Goal: Communication & Community: Connect with others

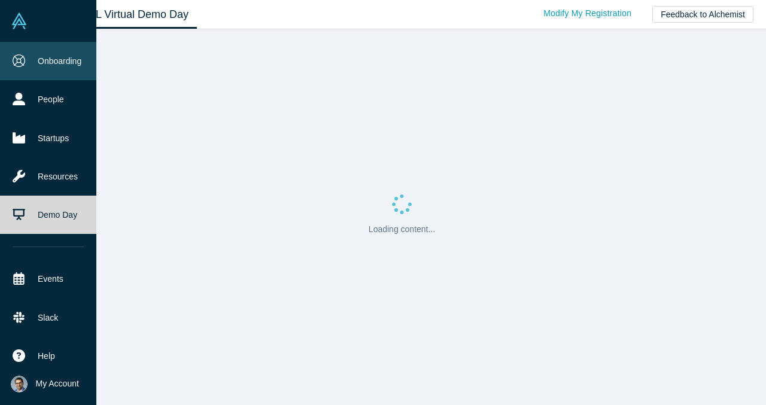
click at [70, 57] on link "Onboarding" at bounding box center [48, 61] width 96 height 38
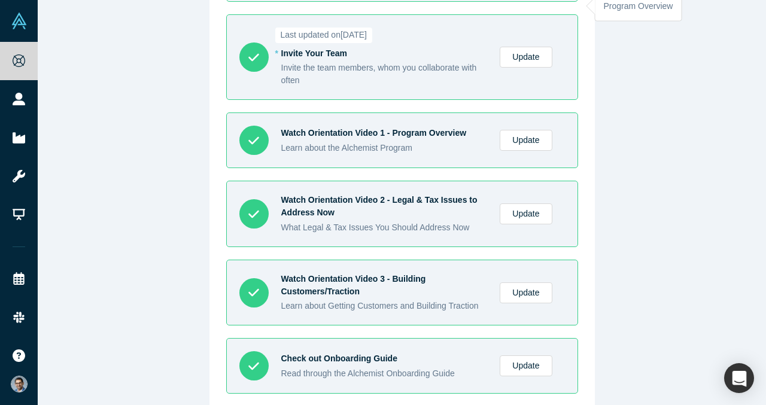
scroll to position [548, 0]
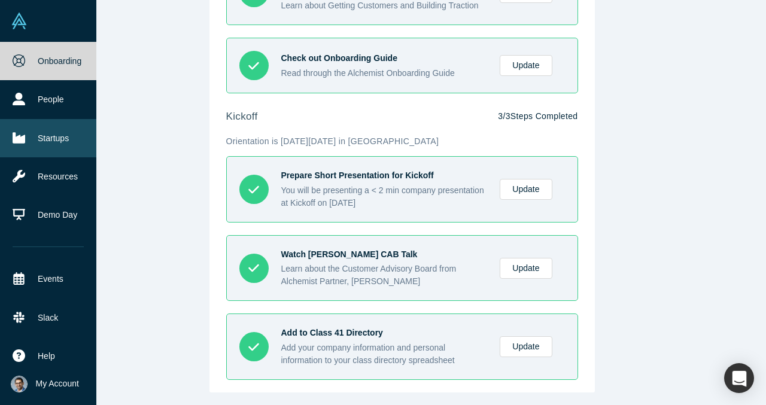
click at [25, 143] on link "Startups" at bounding box center [48, 138] width 96 height 38
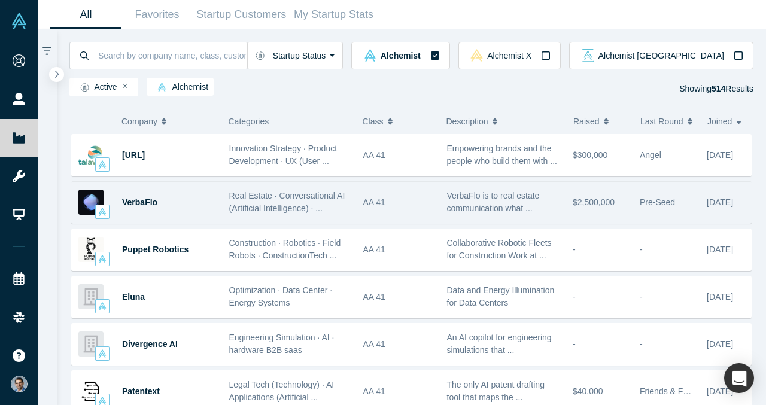
click at [133, 200] on span "VerbaFlo" at bounding box center [139, 203] width 35 height 10
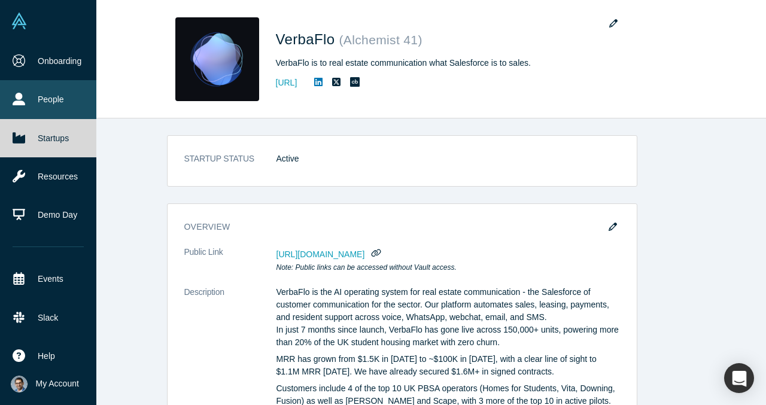
click at [47, 100] on link "People" at bounding box center [48, 99] width 96 height 38
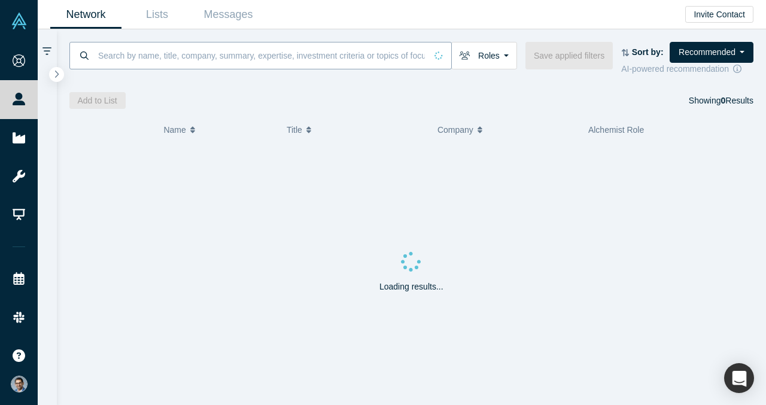
click at [263, 43] on input at bounding box center [261, 55] width 329 height 28
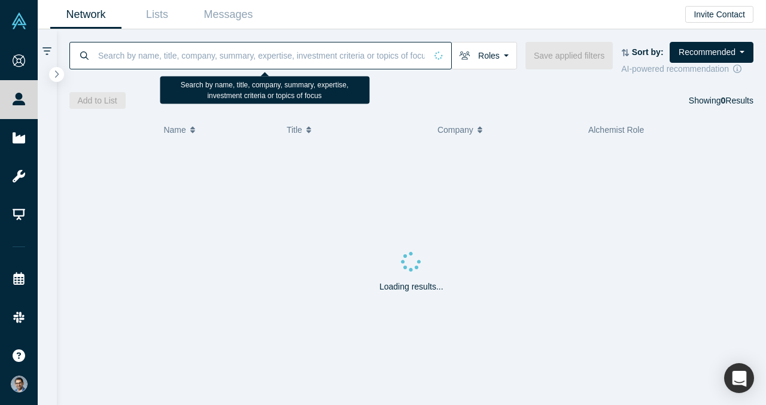
paste input "BBG Ventures"
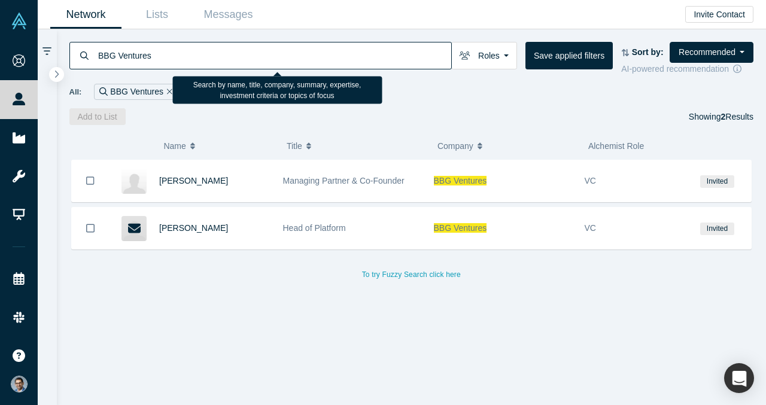
click at [284, 52] on input "BBG Ventures" at bounding box center [274, 55] width 354 height 28
paste input "Powerofnvc"
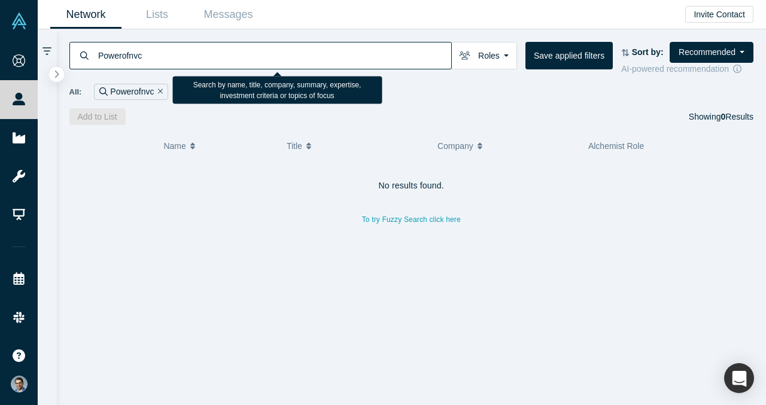
click at [333, 51] on input "Powerofnvc" at bounding box center [274, 55] width 354 height 28
paste input "of N"
type input "Power of N"
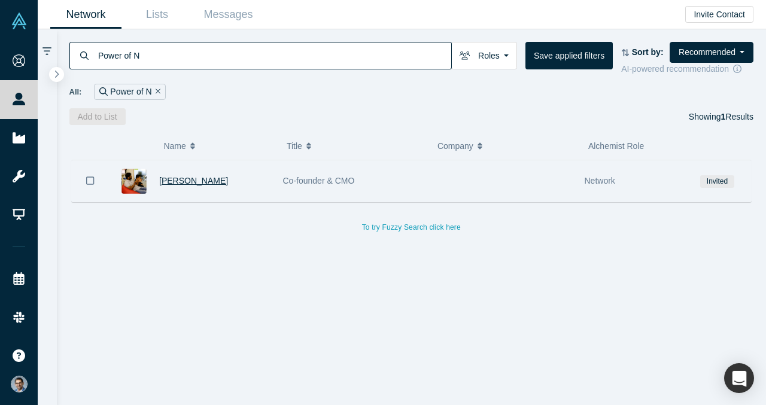
click at [196, 184] on span "[PERSON_NAME]" at bounding box center [193, 181] width 69 height 10
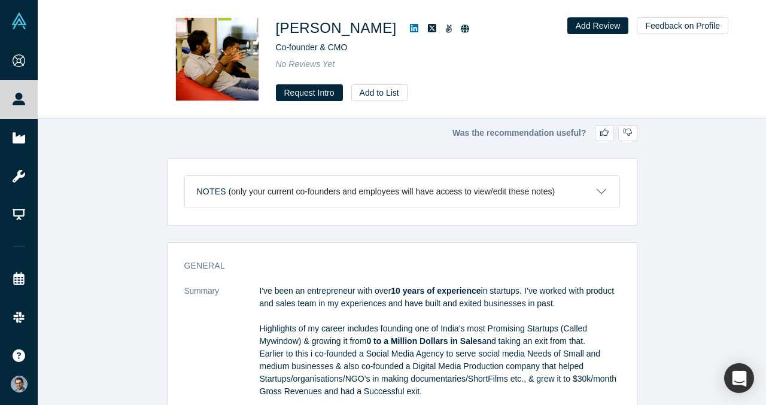
click at [405, 25] on link at bounding box center [414, 28] width 18 height 14
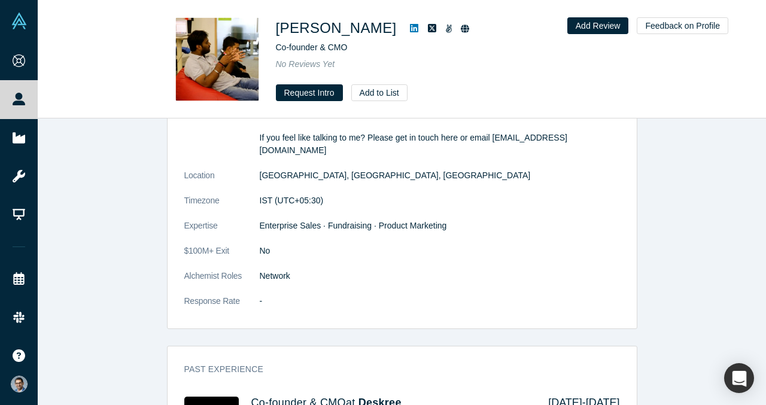
scroll to position [406, 0]
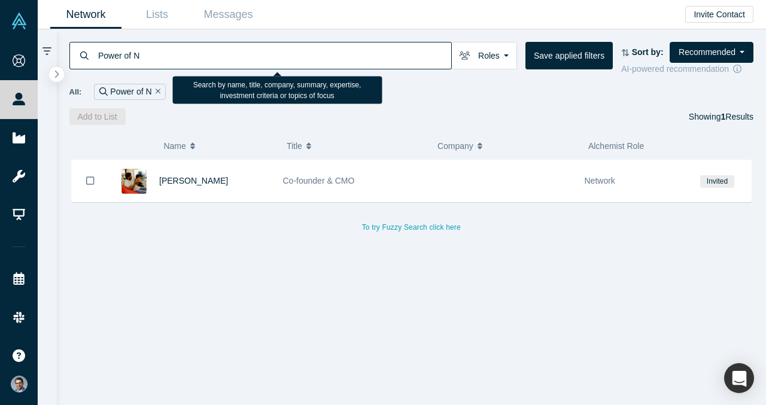
click at [378, 65] on input "Power of N" at bounding box center [274, 55] width 354 height 28
paste input "Fortitude Ventures"
type input "Fortitude Ventures"
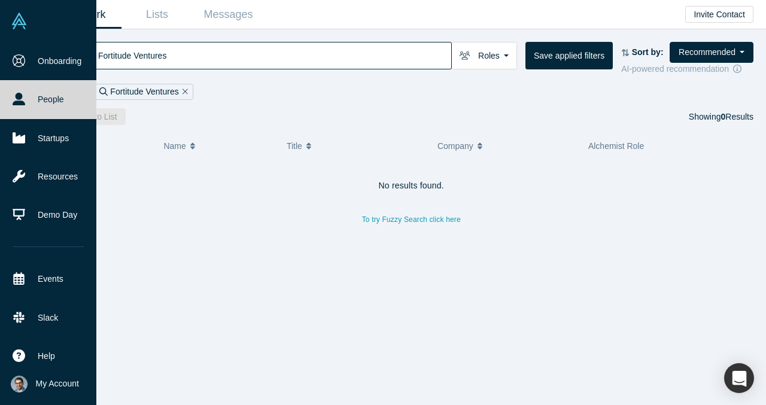
click at [15, 93] on icon at bounding box center [19, 99] width 13 height 13
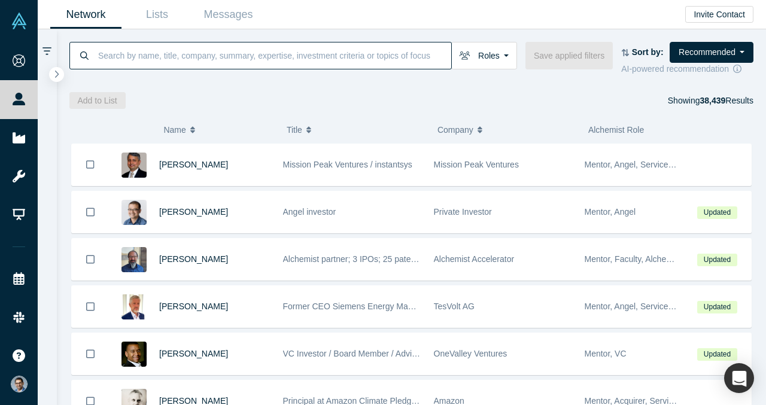
click at [259, 53] on input at bounding box center [274, 55] width 354 height 28
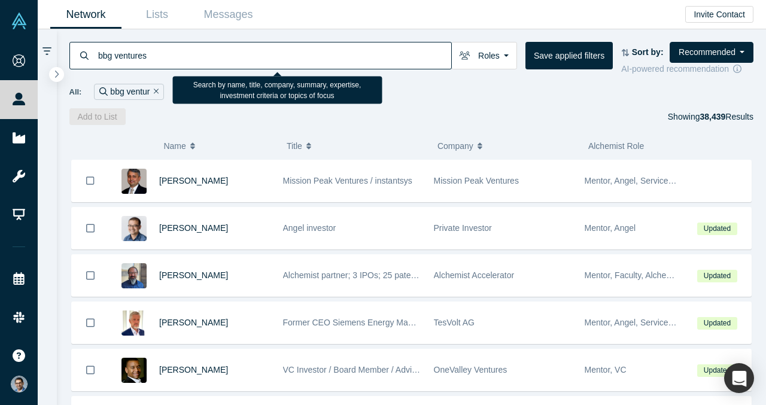
type input "bbg ventures"
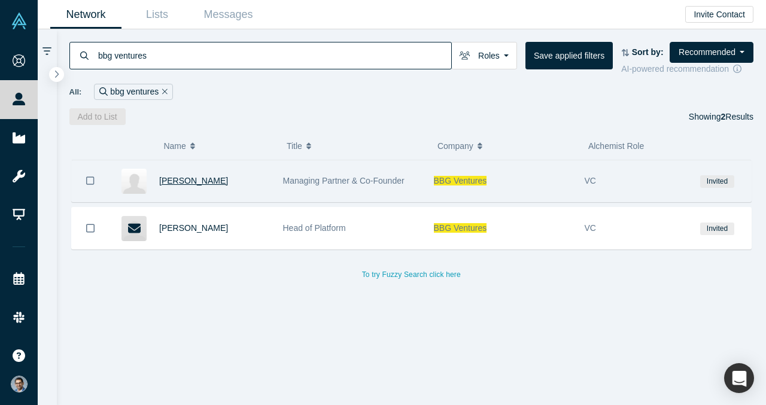
click at [190, 180] on span "[PERSON_NAME]" at bounding box center [193, 181] width 69 height 10
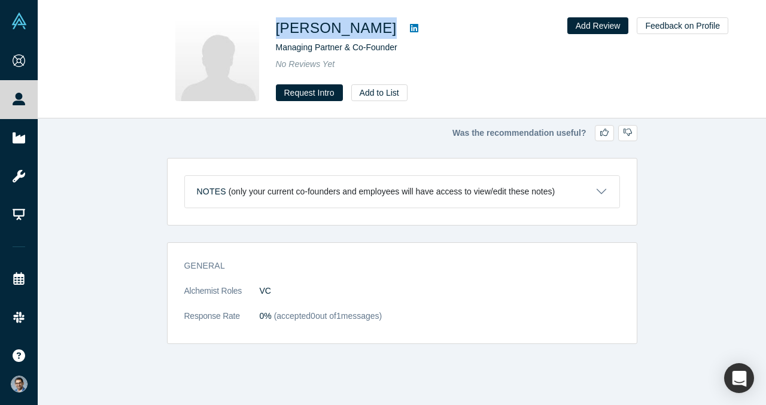
drag, startPoint x: 354, startPoint y: 27, endPoint x: 273, endPoint y: 25, distance: 80.8
click at [273, 25] on div "[PERSON_NAME] Managing Partner & Co-Founder No Reviews Yet Request Intro Add to…" at bounding box center [402, 59] width 470 height 84
copy div "[PERSON_NAME]"
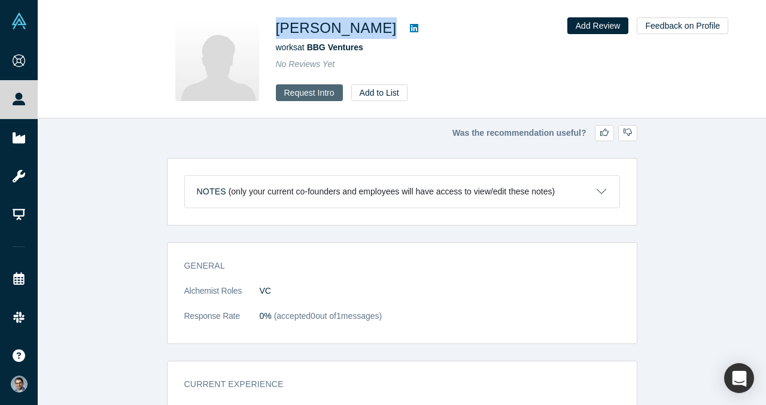
click at [324, 96] on button "Request Intro" at bounding box center [309, 92] width 67 height 17
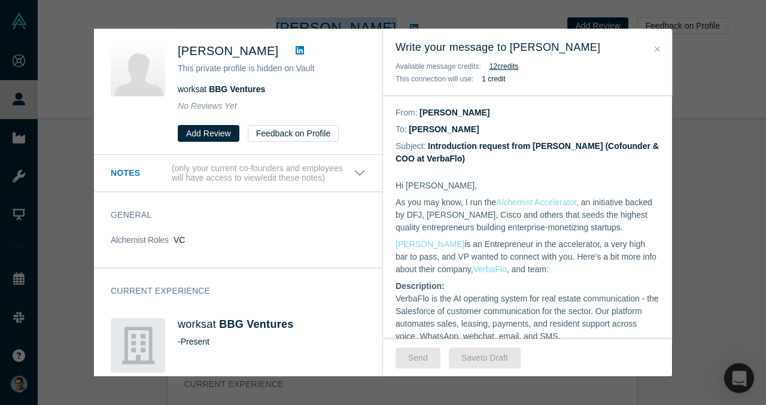
click at [296, 50] on icon at bounding box center [300, 50] width 8 height 10
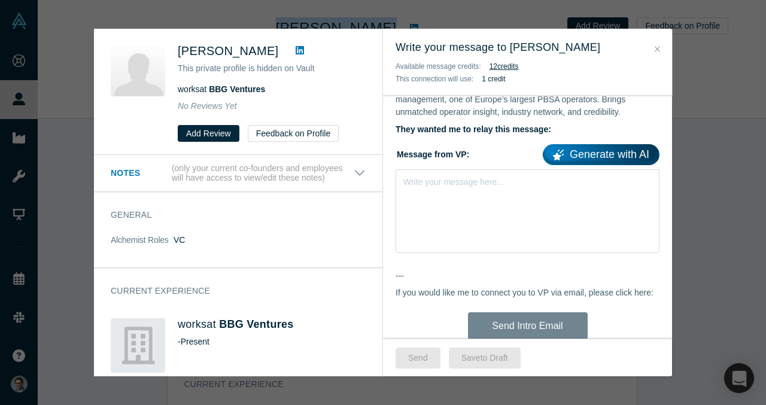
scroll to position [698, 0]
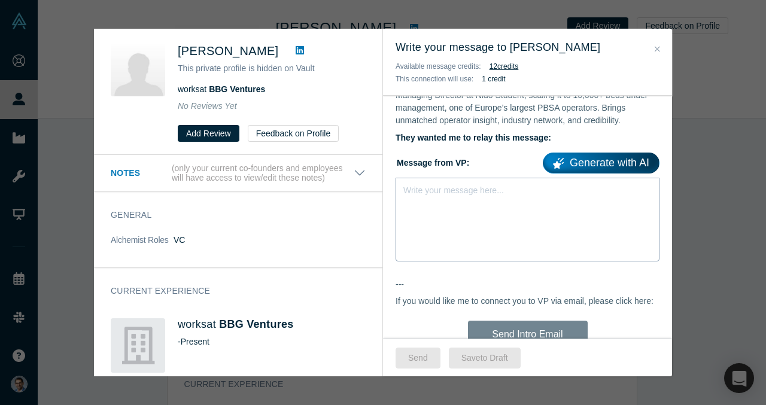
click at [445, 202] on div "Write your message here..." at bounding box center [528, 220] width 264 height 84
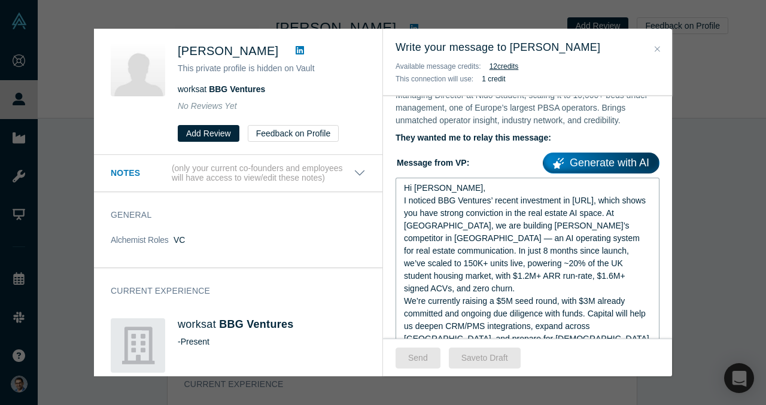
click at [450, 182] on div "Hi [PERSON_NAME]," at bounding box center [528, 188] width 248 height 13
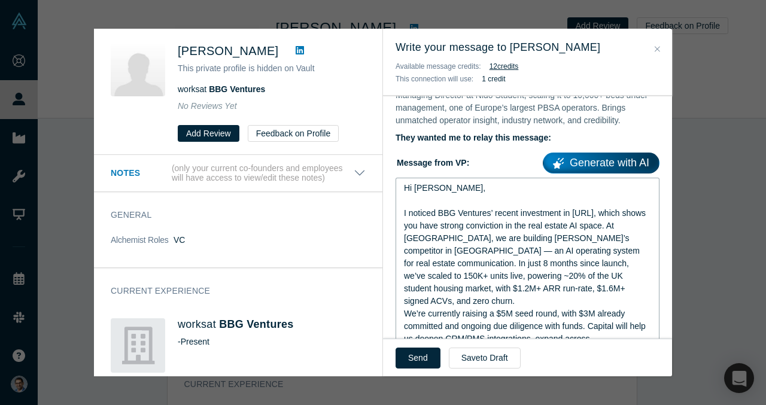
scroll to position [738, 0]
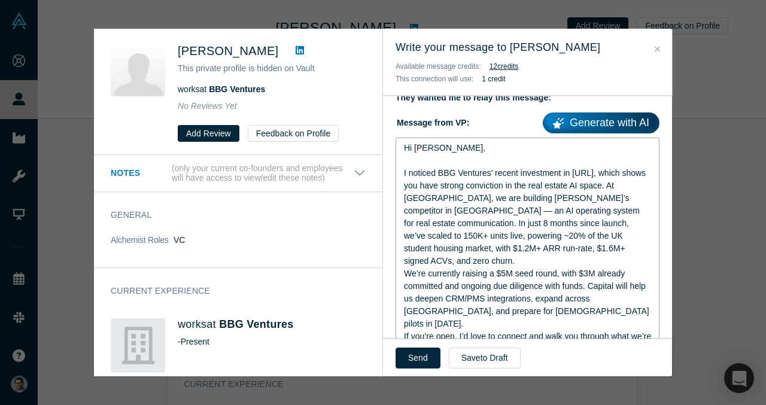
click at [566, 235] on div "I noticed BBG Ventures’ recent investment in [URL], which shows you have strong…" at bounding box center [528, 217] width 248 height 101
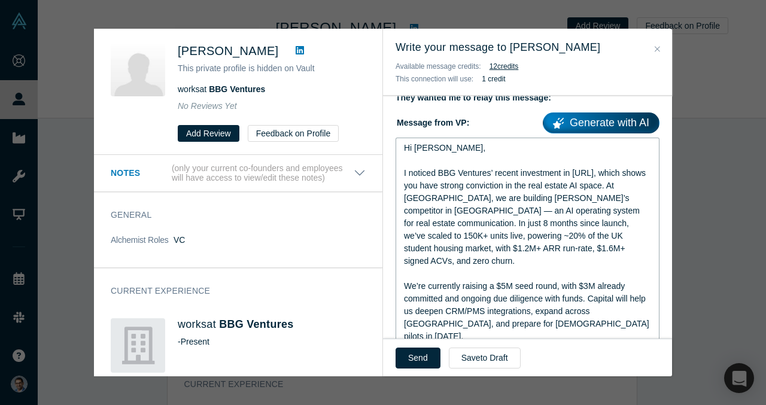
click at [620, 189] on span "I noticed BBG Ventures’ recent investment in [URL], which shows you have strong…" at bounding box center [526, 217] width 244 height 98
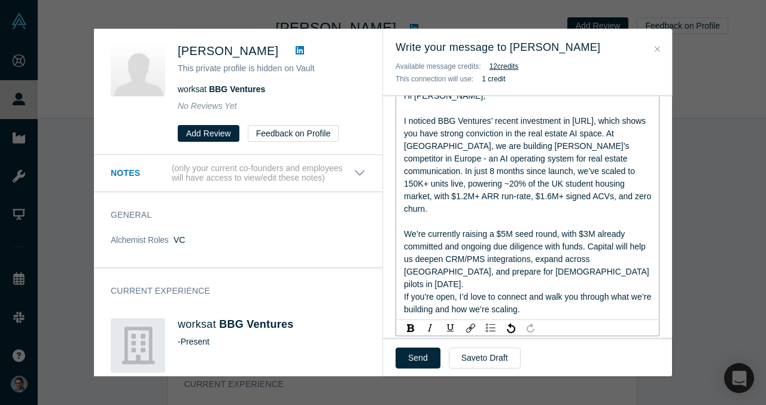
scroll to position [791, 0]
click at [549, 244] on div "We’re currently raising a $5M seed round, with $3M already committed and ongoin…" at bounding box center [528, 258] width 248 height 63
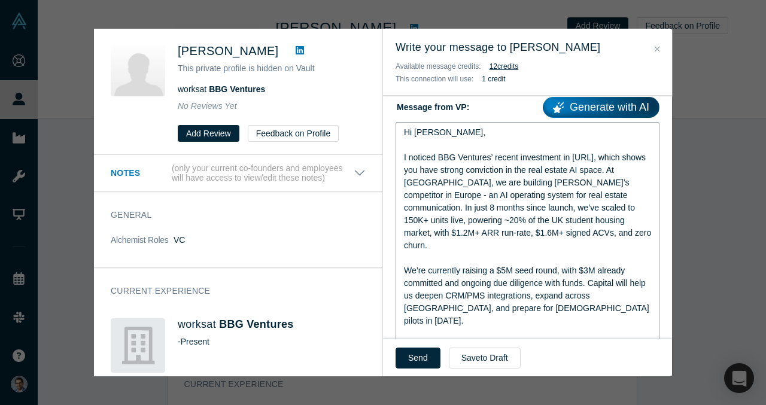
scroll to position [754, 0]
click at [500, 165] on span "I noticed BBG Ventures’ recent investment in [URL], which shows you have strong…" at bounding box center [529, 201] width 250 height 98
click at [500, 172] on span "I noticed BBG Ventures’ recent investment in [URL], which shows you have strong…" at bounding box center [529, 201] width 250 height 98
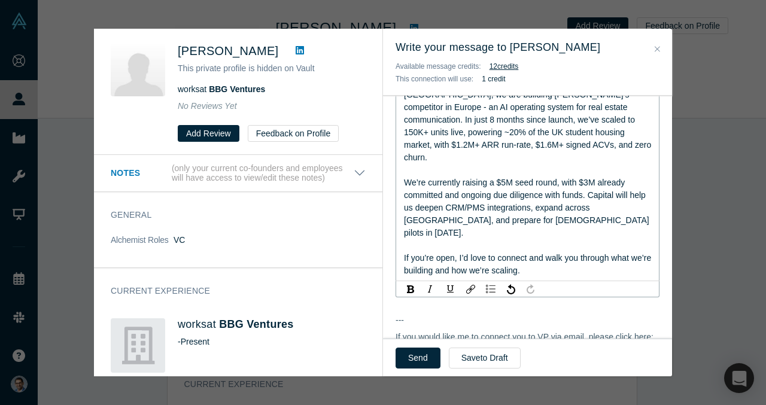
scroll to position [840, 0]
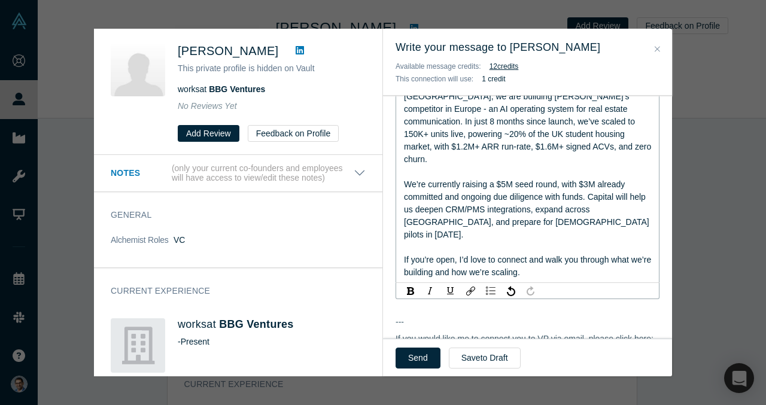
click at [500, 180] on span "We’re currently raising a $5M seed round, with $3M already committed and ongoin…" at bounding box center [528, 210] width 248 height 60
click at [500, 193] on span "We’re currently raising a $5M seed round, with $3M already committed and ongoin…" at bounding box center [528, 210] width 248 height 60
click at [501, 241] on div "rdw-editor" at bounding box center [528, 247] width 248 height 13
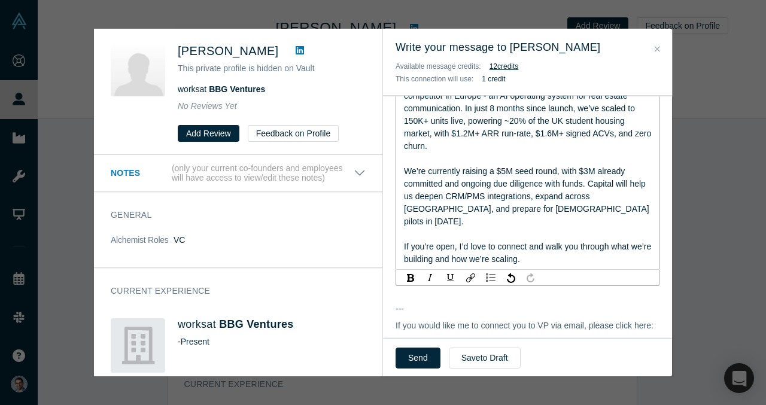
scroll to position [860, 0]
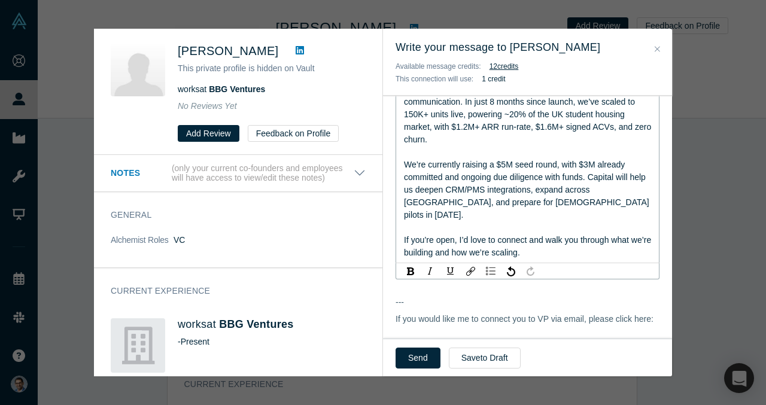
click at [539, 235] on span "If you’re open, I’d love to connect and walk you through what we’re building an…" at bounding box center [529, 246] width 250 height 22
click at [551, 234] on div "If you’re open, I’d love to connect and walk you through what we’re building an…" at bounding box center [528, 246] width 248 height 25
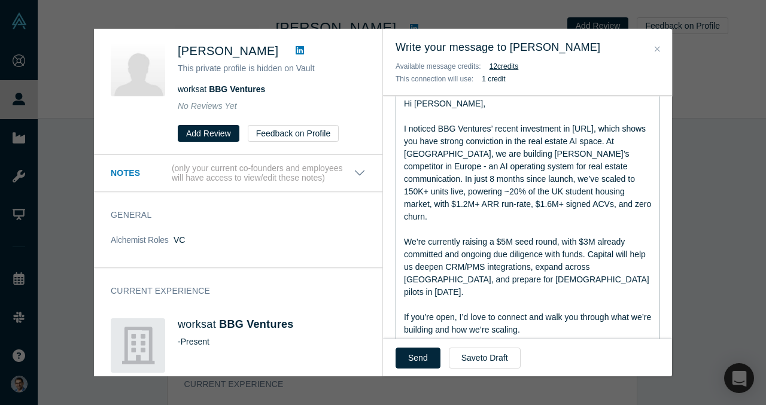
scroll to position [813, 0]
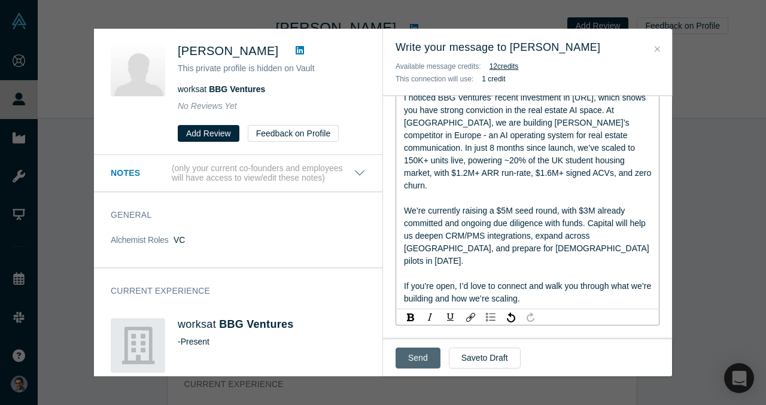
click at [410, 358] on button "Send" at bounding box center [418, 358] width 45 height 21
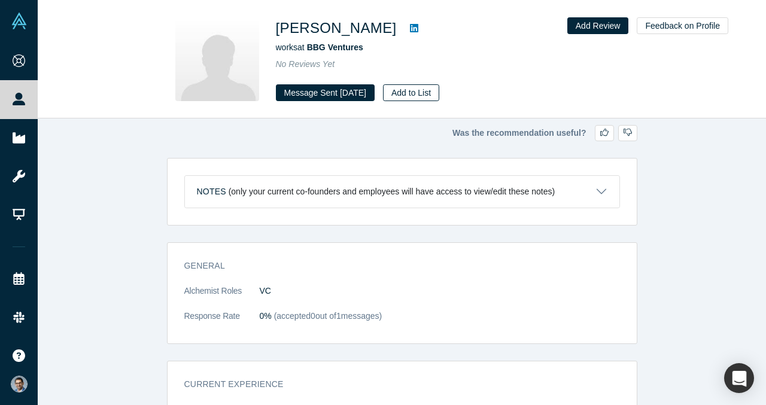
click at [439, 88] on button "Add to List" at bounding box center [411, 92] width 56 height 17
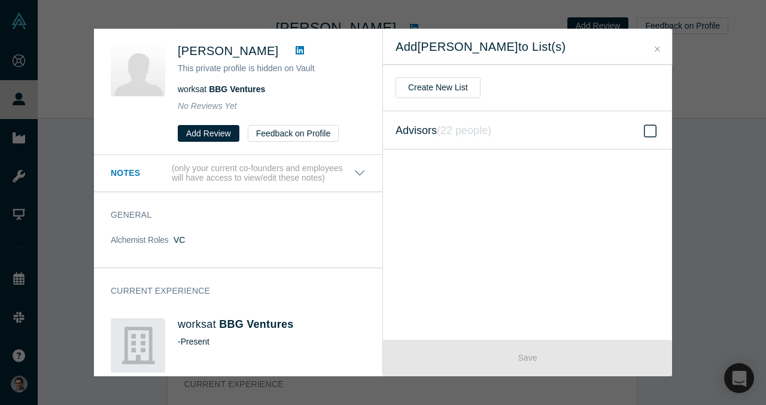
click at [515, 127] on label "Advisors ( 22 people )" at bounding box center [527, 130] width 289 height 38
click at [0, 0] on input "Advisors ( 22 people )" at bounding box center [0, 0] width 0 height 0
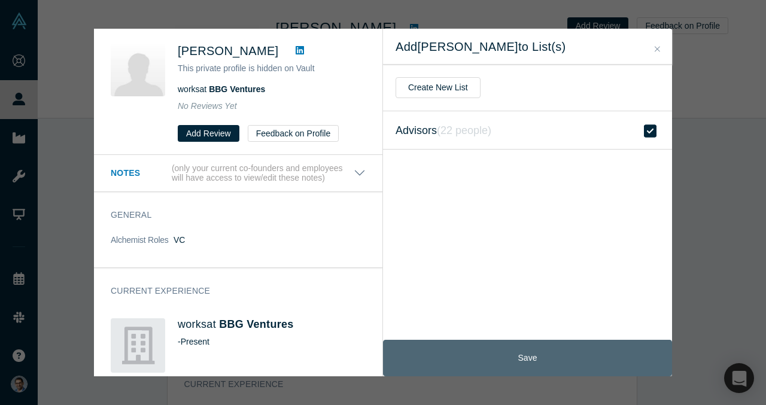
click at [521, 353] on button "Save" at bounding box center [527, 358] width 289 height 37
click at [518, 356] on button "Save" at bounding box center [527, 358] width 289 height 37
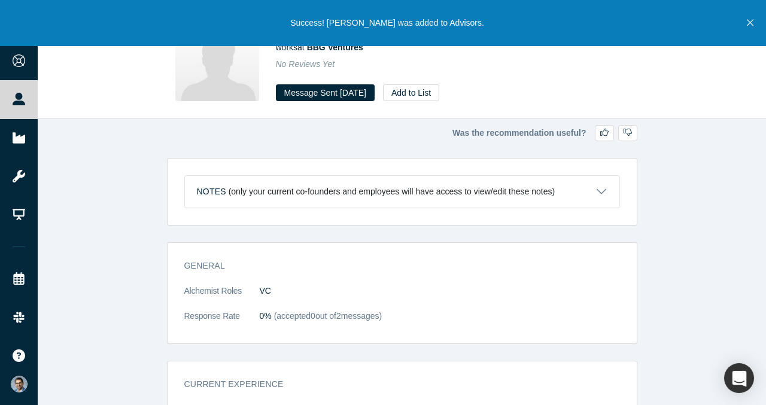
click at [722, 113] on div "[PERSON_NAME] works at BBG Ventures No Reviews Yet Message Sent [DATE] Add to L…" at bounding box center [402, 60] width 728 height 118
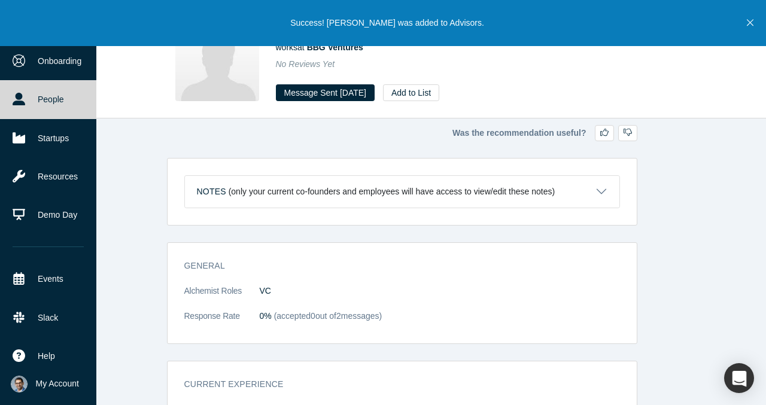
click at [31, 91] on link "People" at bounding box center [48, 99] width 96 height 38
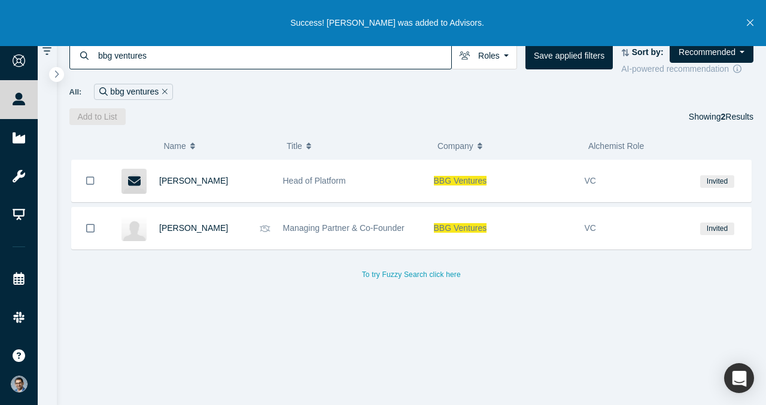
click at [167, 90] on div "bbg ventures" at bounding box center [133, 92] width 79 height 16
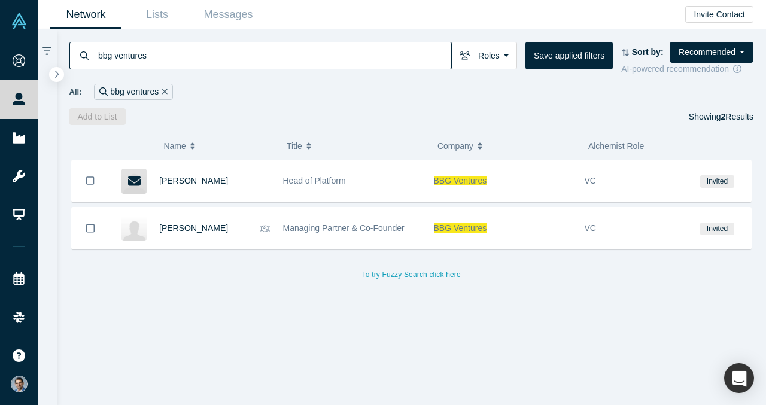
click at [166, 89] on icon "Remove Filter" at bounding box center [164, 91] width 5 height 8
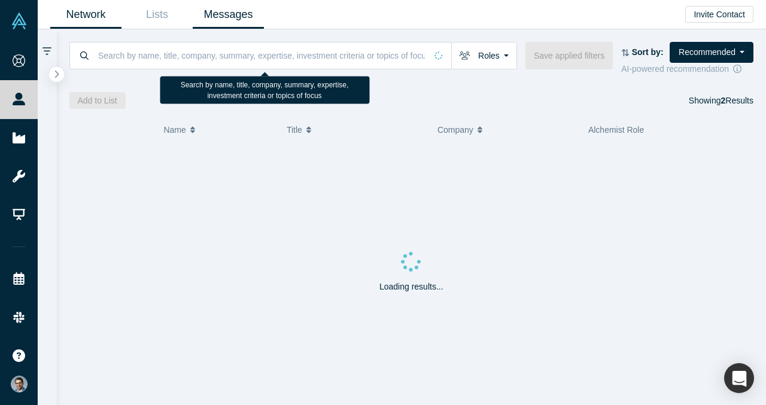
click at [229, 24] on link "Messages" at bounding box center [228, 15] width 71 height 28
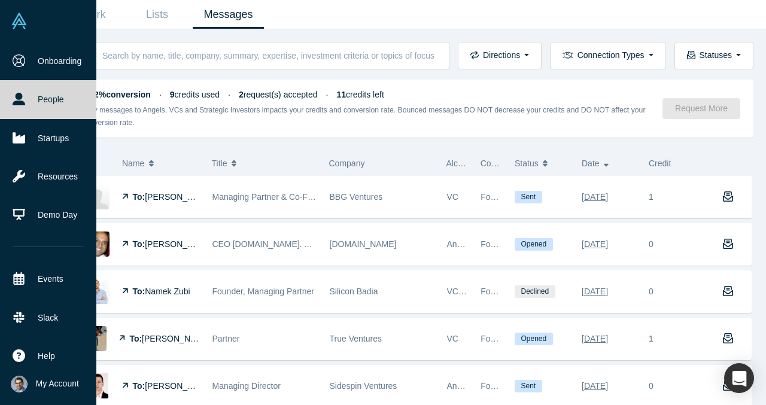
click at [17, 99] on icon at bounding box center [19, 99] width 13 height 13
